Goal: Task Accomplishment & Management: Use online tool/utility

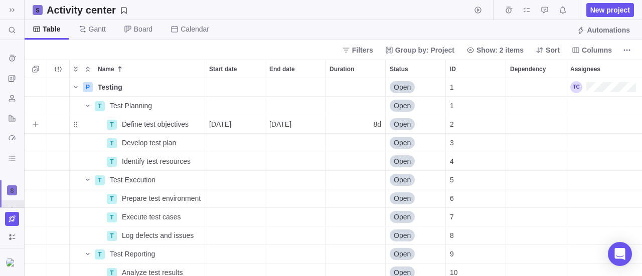
scroll to position [191, 610]
click at [231, 141] on div "Start date" at bounding box center [235, 143] width 60 height 18
drag, startPoint x: 314, startPoint y: 195, endPoint x: 319, endPoint y: 194, distance: 5.1
click at [314, 195] on div "P Testing Details Open 1 T Test Planning Details Open 1 T Define test objective…" at bounding box center [334, 177] width 618 height 199
click at [519, 123] on div "Dependency" at bounding box center [536, 124] width 60 height 18
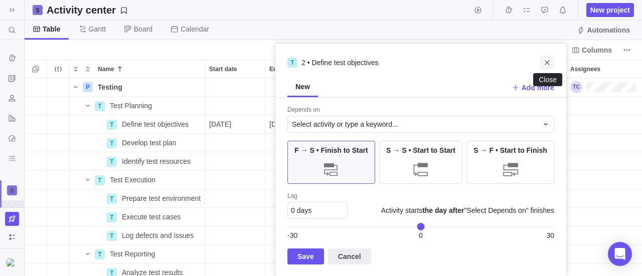
click at [547, 60] on icon "Close" at bounding box center [547, 63] width 8 height 8
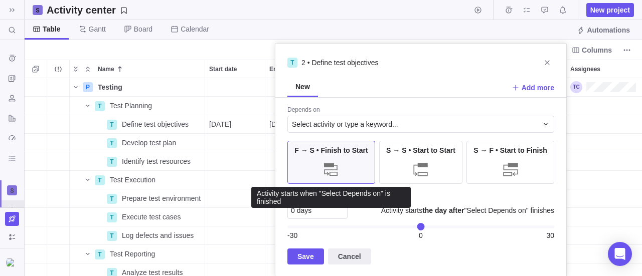
click at [356, 159] on div "F → S • Finish to Start" at bounding box center [332, 162] width 88 height 43
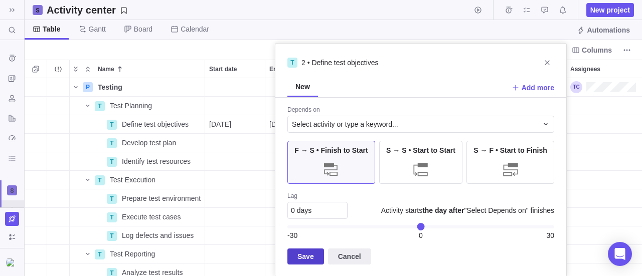
click at [300, 252] on span "Save" at bounding box center [306, 257] width 17 height 12
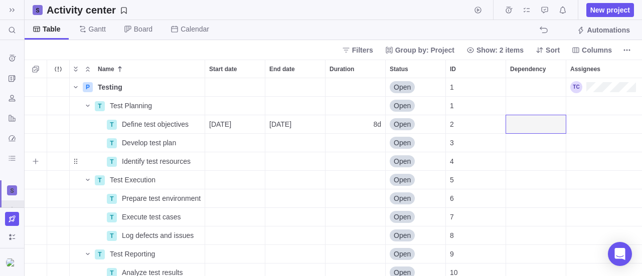
click at [503, 158] on div "4" at bounding box center [476, 162] width 60 height 18
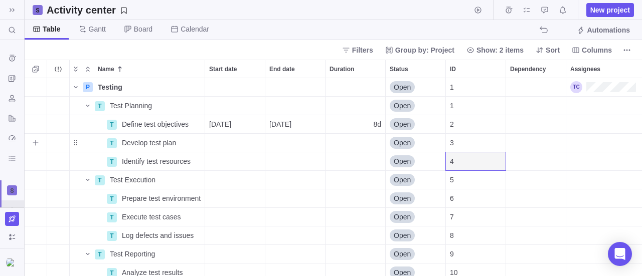
click at [369, 142] on div "Duration" at bounding box center [356, 143] width 60 height 18
type input "5"
click at [364, 169] on div "P Testing Details Open 1 T Test Planning Details Open 1 T Define test objective…" at bounding box center [334, 177] width 618 height 199
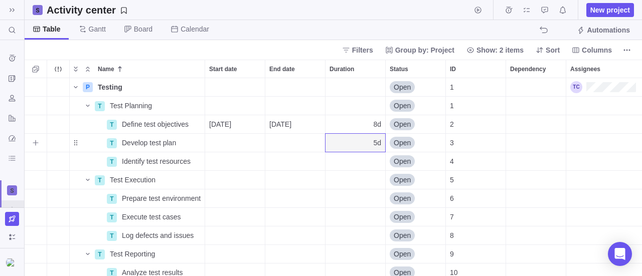
click at [528, 137] on div "Dependency" at bounding box center [536, 143] width 60 height 18
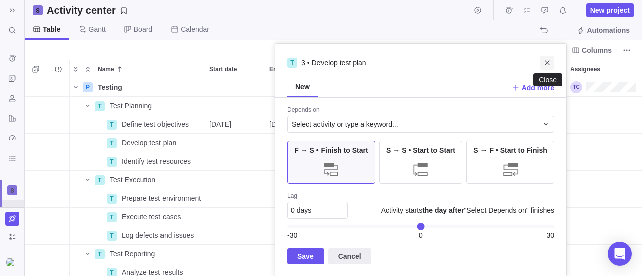
click at [546, 62] on icon "Close" at bounding box center [547, 63] width 5 height 5
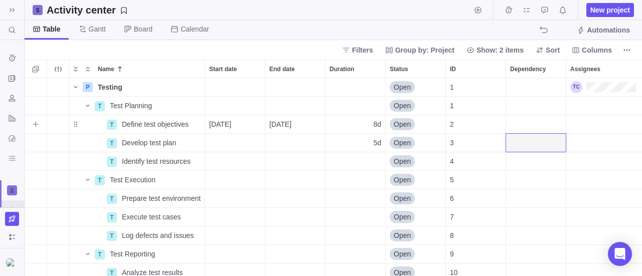
click at [524, 124] on div "Dependency" at bounding box center [536, 124] width 60 height 18
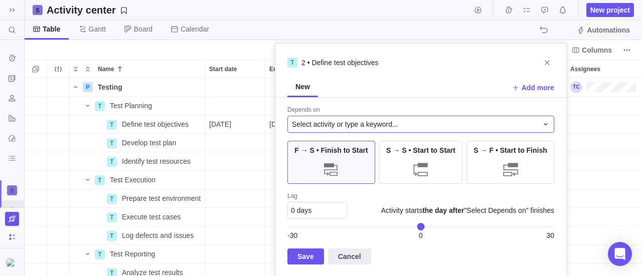
click at [390, 120] on span "Select activity or type a keyword..." at bounding box center [345, 124] width 106 height 10
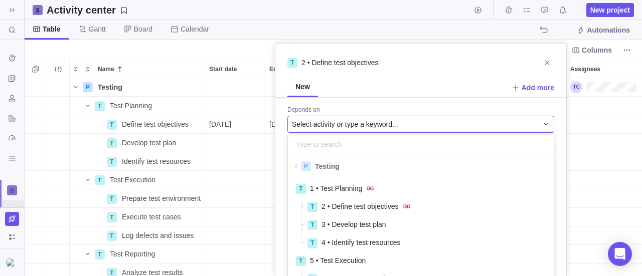
scroll to position [104, 258]
click at [370, 205] on span "2 • Define test objectives" at bounding box center [360, 207] width 77 height 10
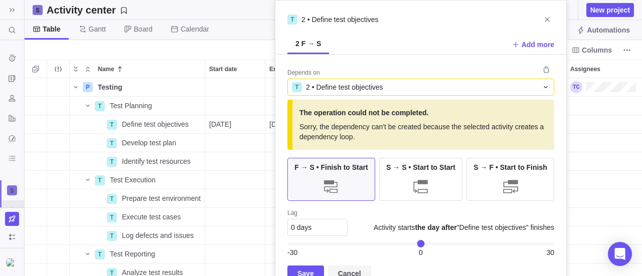
click at [352, 268] on span "Cancel" at bounding box center [349, 274] width 23 height 12
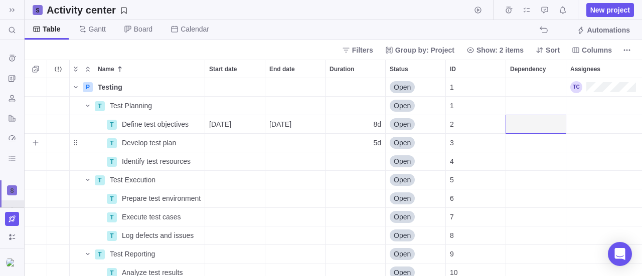
click at [487, 143] on div "3" at bounding box center [476, 143] width 60 height 18
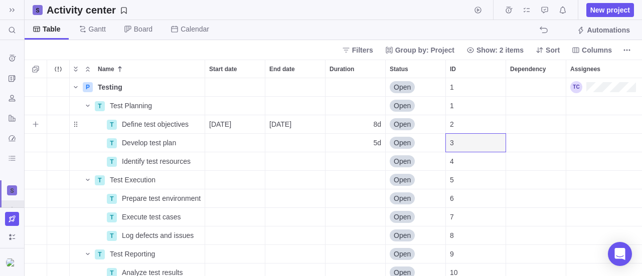
click at [538, 126] on div "Dependency" at bounding box center [536, 124] width 60 height 18
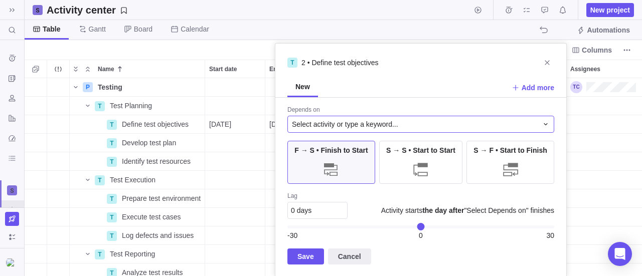
click at [426, 126] on div "Select activity or type a keyword..." at bounding box center [415, 124] width 246 height 10
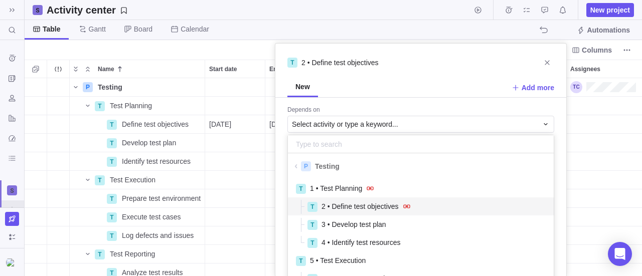
click at [372, 205] on span "2 • Define test objectives" at bounding box center [360, 207] width 77 height 10
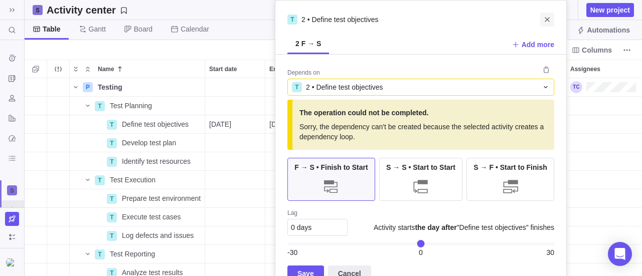
click at [547, 18] on icon "Close" at bounding box center [547, 20] width 8 height 8
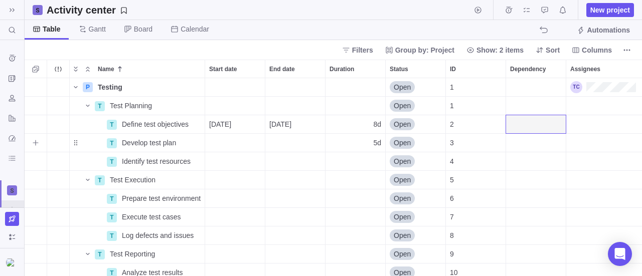
click at [540, 135] on div "Dependency" at bounding box center [536, 143] width 60 height 18
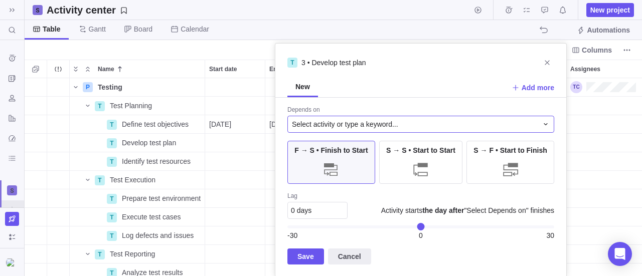
click at [342, 127] on span "Select activity or type a keyword..." at bounding box center [345, 124] width 106 height 10
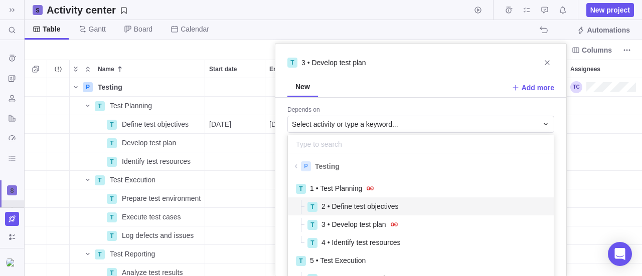
click at [350, 205] on span "2 • Define test objectives" at bounding box center [360, 207] width 77 height 10
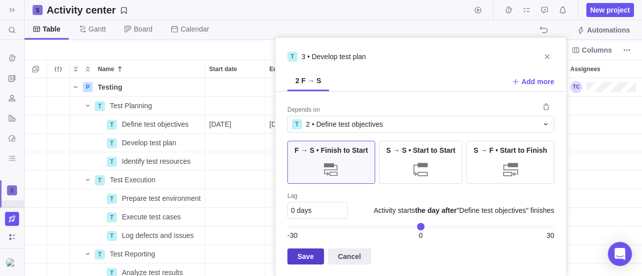
click at [298, 254] on span "Save" at bounding box center [306, 257] width 17 height 12
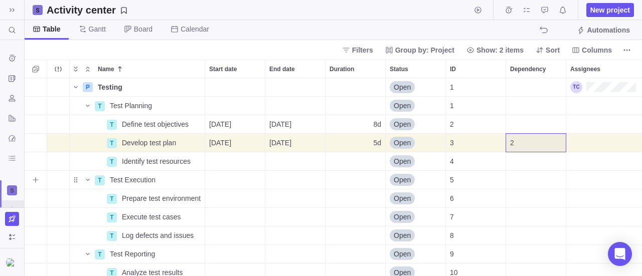
click at [555, 186] on div "Dependency" at bounding box center [536, 180] width 60 height 18
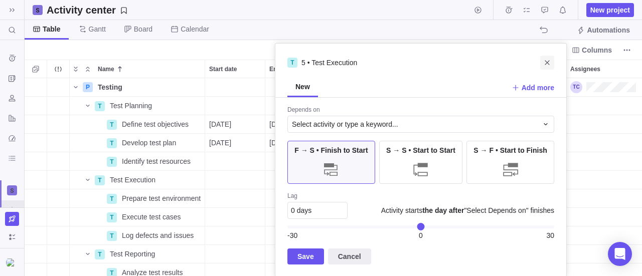
click at [550, 64] on icon "Close" at bounding box center [547, 63] width 8 height 8
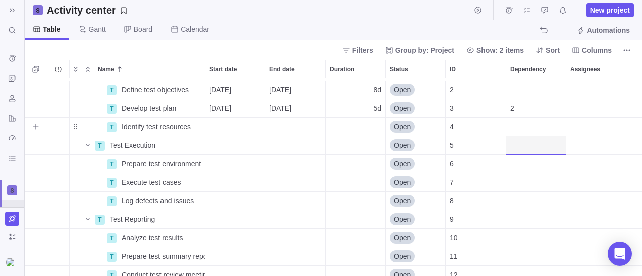
scroll to position [50, 0]
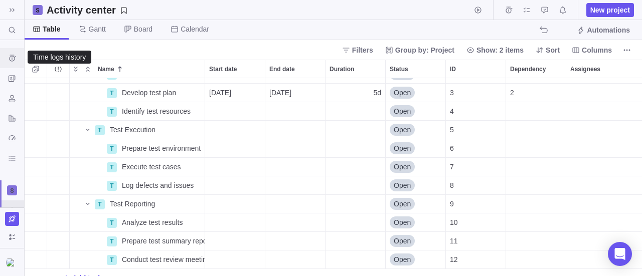
click at [11, 58] on icon "Time logs history" at bounding box center [12, 58] width 8 height 8
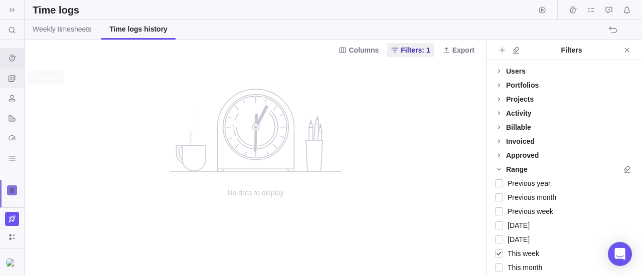
click at [10, 77] on icon "Invoices" at bounding box center [12, 78] width 8 height 8
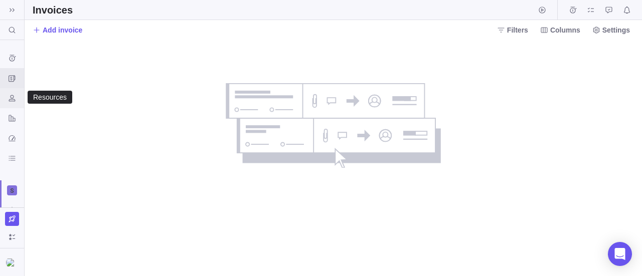
click at [11, 100] on icon "Resources" at bounding box center [12, 98] width 8 height 8
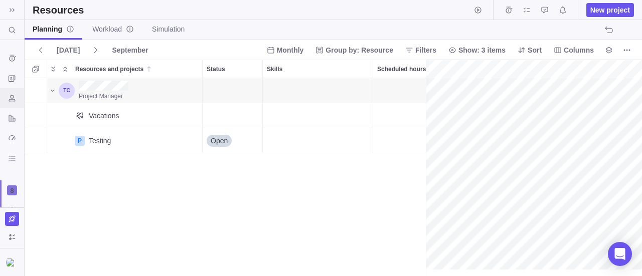
scroll to position [0, 44]
click at [8, 118] on icon "Reports" at bounding box center [12, 118] width 8 height 8
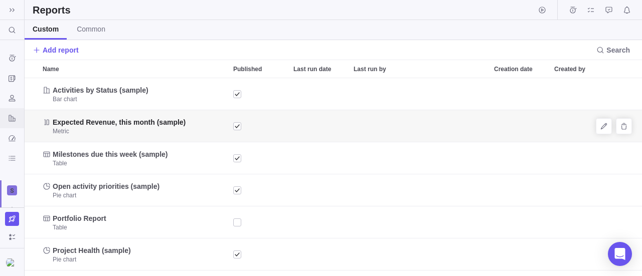
scroll to position [191, 610]
